Goal: Task Accomplishment & Management: Manage account settings

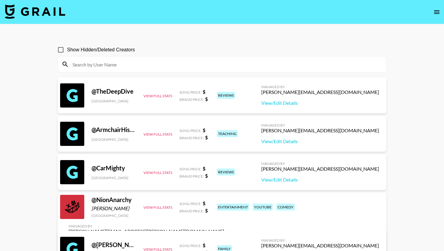
click at [54, 11] on img at bounding box center [35, 11] width 60 height 14
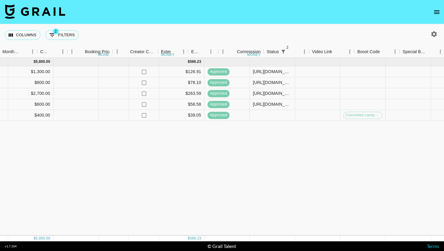
scroll to position [0, 604]
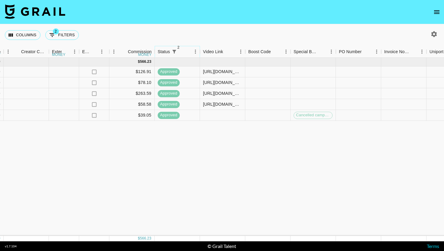
click at [173, 53] on icon "Show filters" at bounding box center [173, 51] width 5 height 5
select select "status"
select select "not"
select select "cancelled"
select select "status"
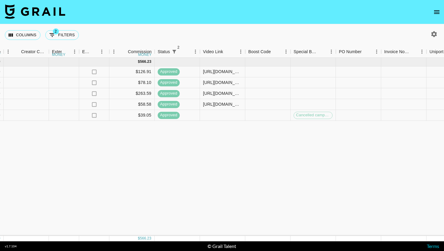
select select "approved"
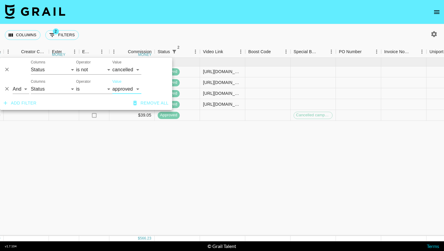
click at [6, 88] on icon "Delete" at bounding box center [7, 89] width 4 height 4
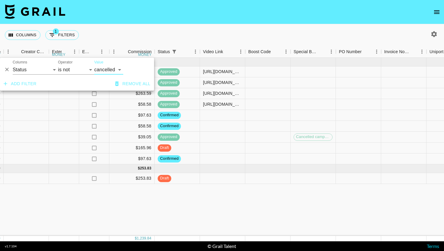
click at [126, 202] on div "[DATE] ( 9 ) $ 10,100.00 $ 986.01 0tEJNGE29JOCScQ5o86v recNsaUyf2NK2U7sN logi_l…" at bounding box center [36, 147] width 1281 height 178
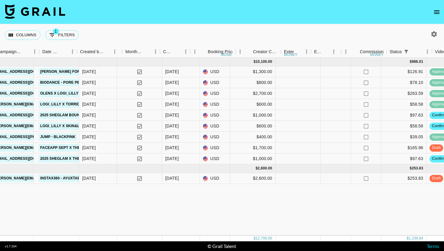
scroll to position [0, 314]
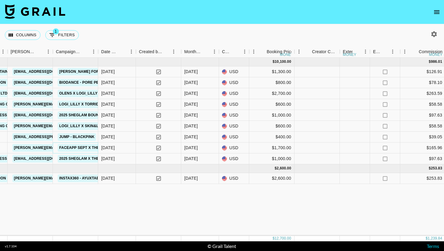
click at [94, 148] on link "FACEAPP Sept x thesydneysmiles" at bounding box center [94, 148] width 72 height 8
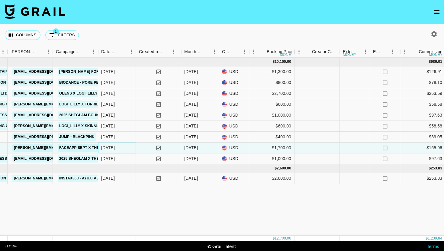
click at [129, 148] on div "[DATE]" at bounding box center [117, 147] width 38 height 11
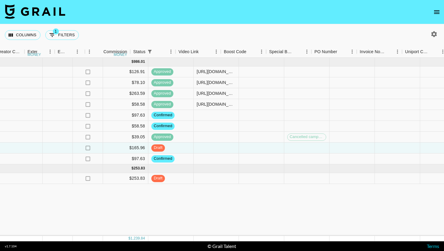
scroll to position [0, 632]
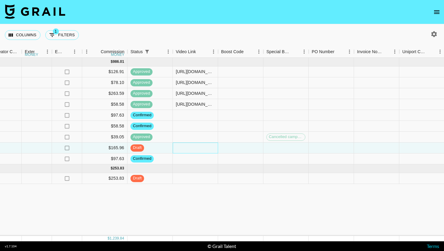
click at [194, 147] on div at bounding box center [195, 147] width 45 height 11
type input "[URL][DOMAIN_NAME]"
click at [184, 217] on div "[DATE] ( 9 ) $ 10,100.00 $ 986.01 0tEJNGE29JOCScQ5o86v recNsaUyf2NK2U7sN logi_l…" at bounding box center [8, 147] width 1281 height 178
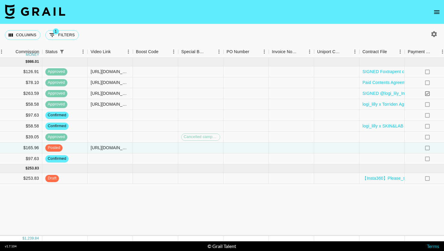
scroll to position [0, 837]
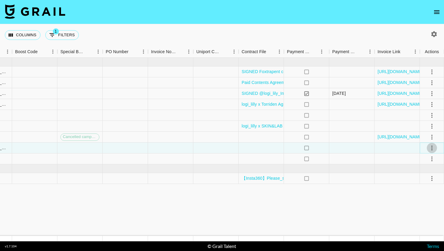
click at [432, 149] on icon "select merge strategy" at bounding box center [431, 147] width 7 height 7
click at [261, 151] on div at bounding box center [260, 147] width 45 height 11
click at [253, 150] on div at bounding box center [260, 147] width 45 height 11
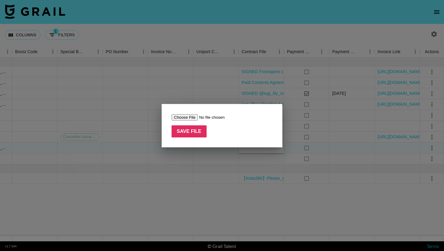
click at [198, 115] on input "file" at bounding box center [209, 117] width 76 height 6
type input "C:\fakepath\ayuxtaes _ FaceApp _ [DATE].pdf"
click at [193, 128] on input "Save File" at bounding box center [188, 131] width 35 height 12
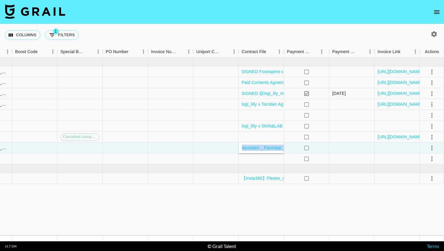
click at [436, 149] on div at bounding box center [431, 148] width 10 height 10
click at [435, 149] on button "select merge strategy" at bounding box center [431, 148] width 10 height 10
click at [420, 201] on div "Approve" at bounding box center [418, 204] width 18 height 7
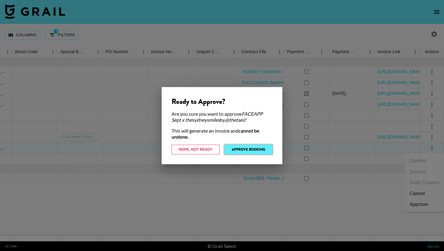
click at [246, 151] on button "Approve Booking" at bounding box center [248, 150] width 48 height 10
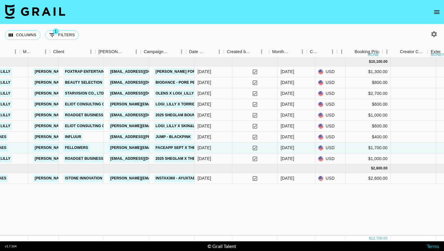
scroll to position [0, 226]
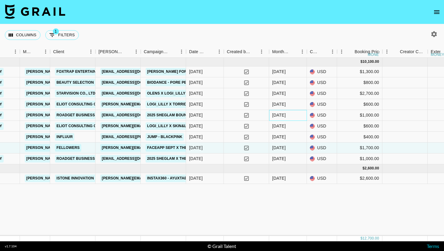
click at [277, 117] on div "[DATE]" at bounding box center [279, 115] width 14 height 6
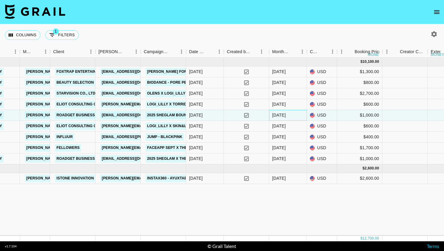
click at [277, 117] on div "[DATE]" at bounding box center [279, 115] width 14 height 6
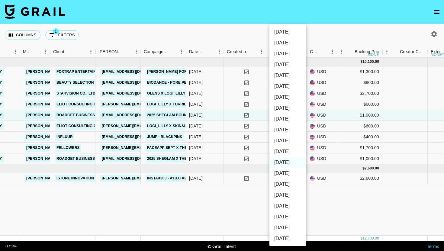
click at [288, 153] on li "[DATE]" at bounding box center [287, 151] width 37 height 11
type input "[DATE]"
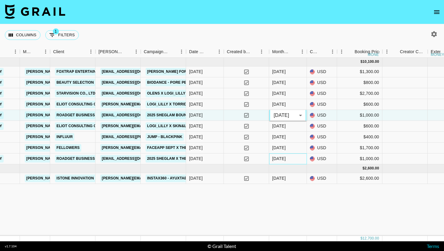
click at [288, 158] on div "[DATE]" at bounding box center [288, 158] width 38 height 11
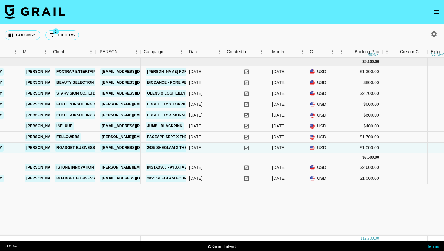
click at [290, 149] on div "[DATE]" at bounding box center [288, 147] width 38 height 11
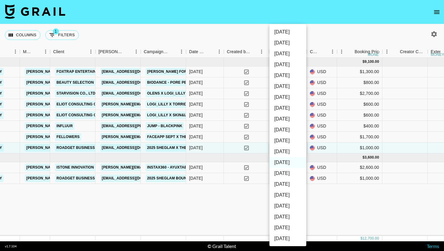
click at [288, 153] on li "[DATE]" at bounding box center [287, 151] width 37 height 11
type input "[DATE]"
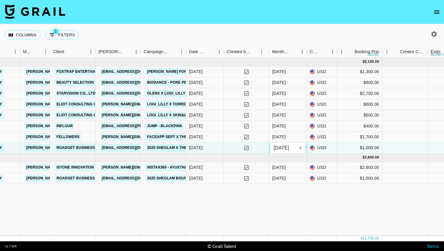
click at [271, 215] on div "[DATE] ( 8 ) $ 9,100.00 $ 888.39 0tEJNGE29JOCScQ5o86v recNsaUyf2NK2U7sN logi_li…" at bounding box center [414, 147] width 1281 height 178
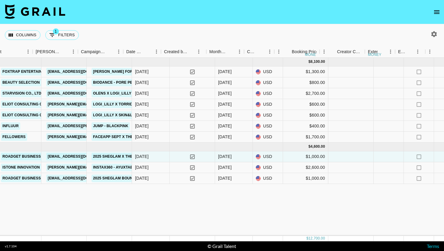
scroll to position [0, 276]
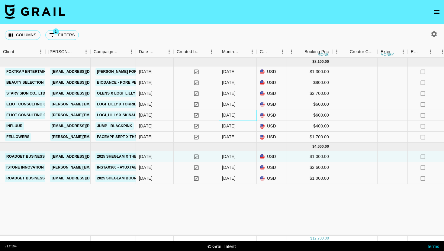
click at [229, 113] on div "[DATE]" at bounding box center [229, 115] width 14 height 6
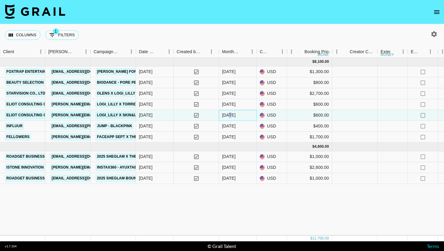
click at [229, 113] on div "[DATE]" at bounding box center [229, 115] width 14 height 6
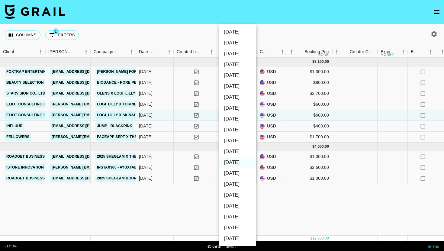
click at [231, 150] on li "[DATE]" at bounding box center [237, 151] width 37 height 11
type input "[DATE]"
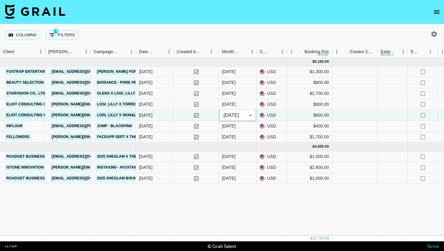
click at [243, 200] on div "[DATE] ( 7 ) $ 8,100.00 $ 790.76 0tEJNGE29JOCScQ5o86v recNsaUyf2NK2U7sN logi_li…" at bounding box center [364, 147] width 1281 height 178
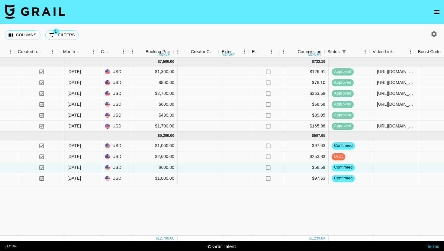
scroll to position [0, 438]
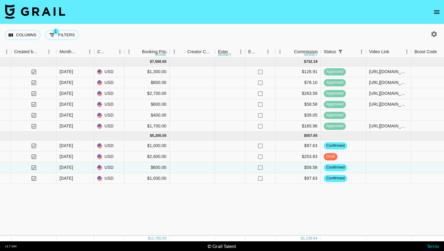
click at [255, 199] on div "[DATE] ( 6 ) $ 7,500.00 $ 732.19 0tEJNGE29JOCScQ5o86v recNsaUyf2NK2U7sN logi_li…" at bounding box center [202, 147] width 1281 height 178
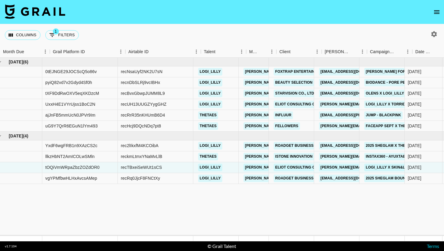
scroll to position [0, 0]
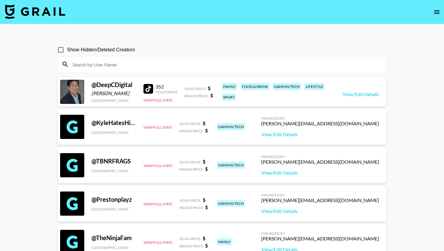
click at [49, 3] on nav at bounding box center [222, 12] width 444 height 24
click at [49, 5] on img at bounding box center [35, 11] width 60 height 14
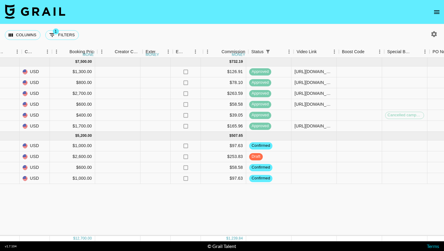
scroll to position [0, 520]
